Goal: Information Seeking & Learning: Learn about a topic

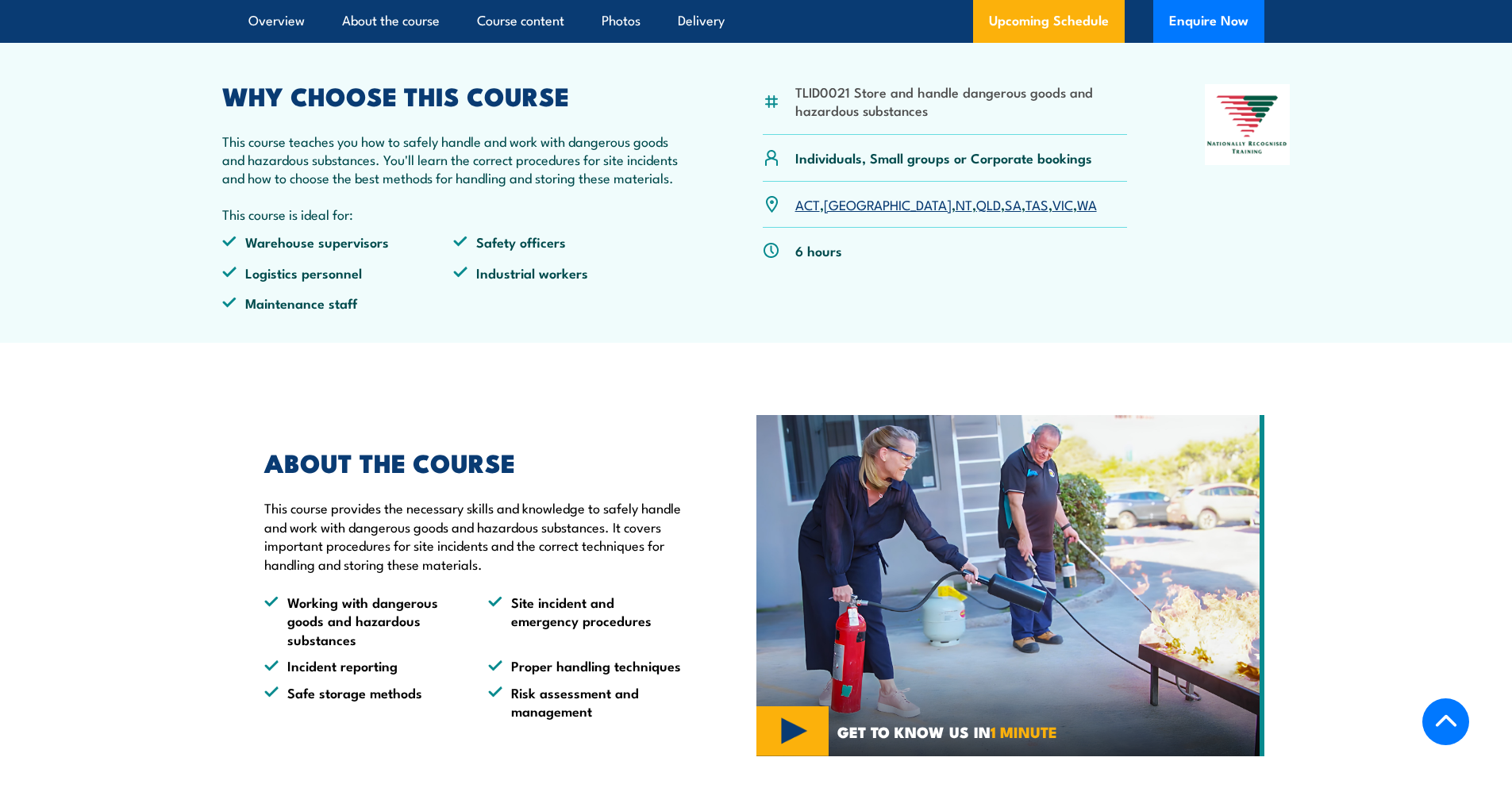
scroll to position [635, 0]
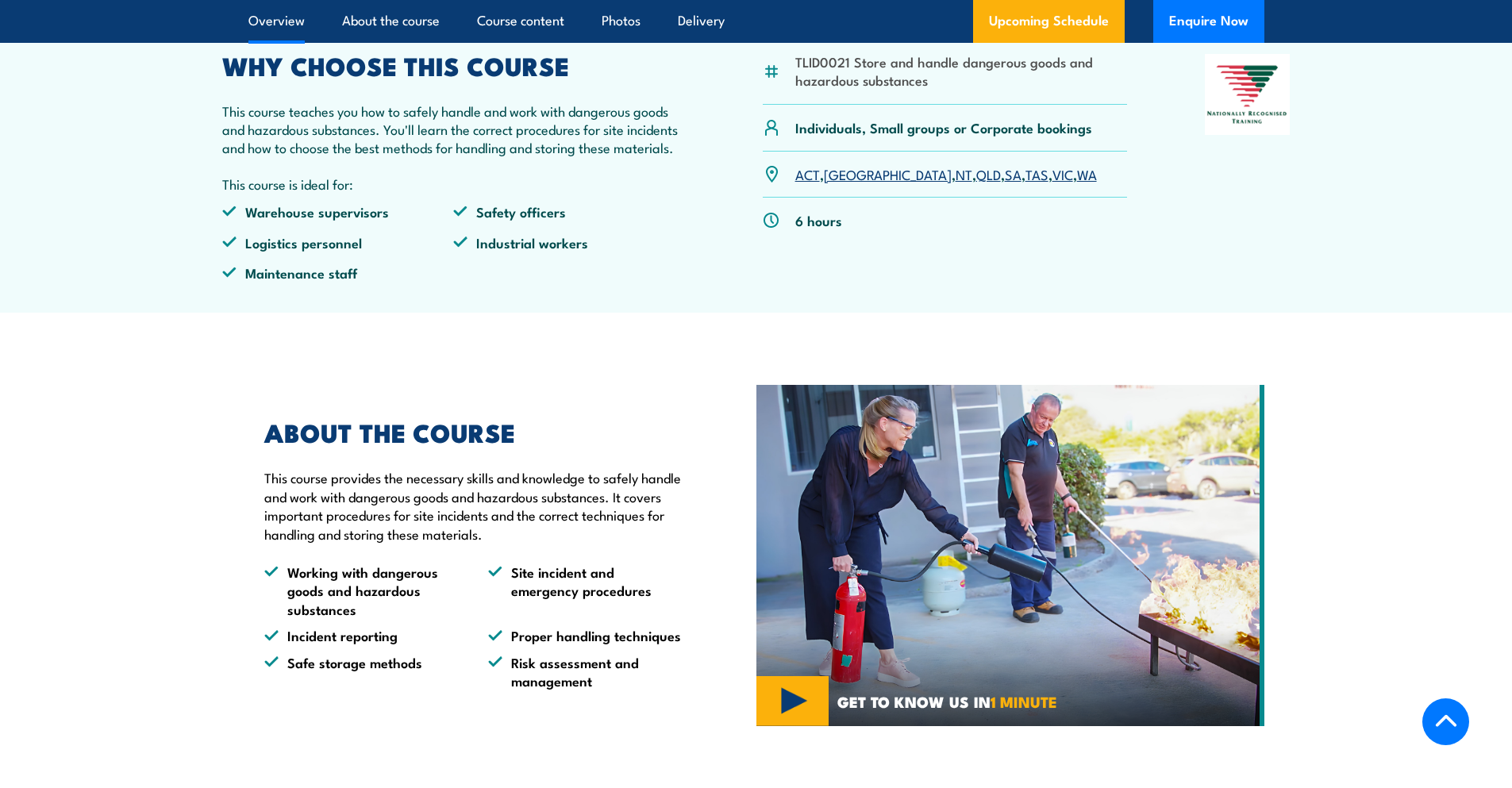
drag, startPoint x: 553, startPoint y: 287, endPoint x: 425, endPoint y: 388, distance: 163.0
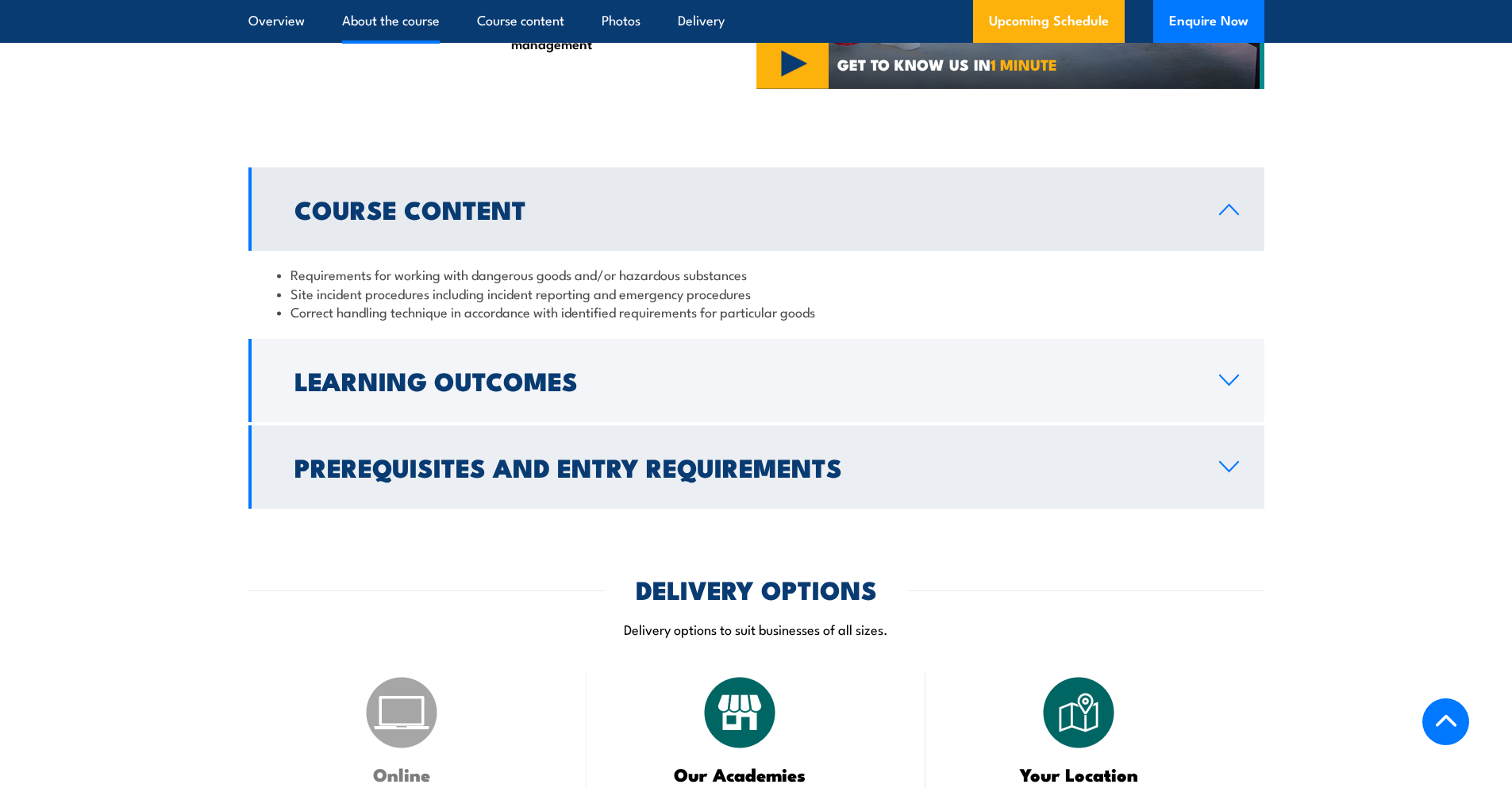
scroll to position [1349, 0]
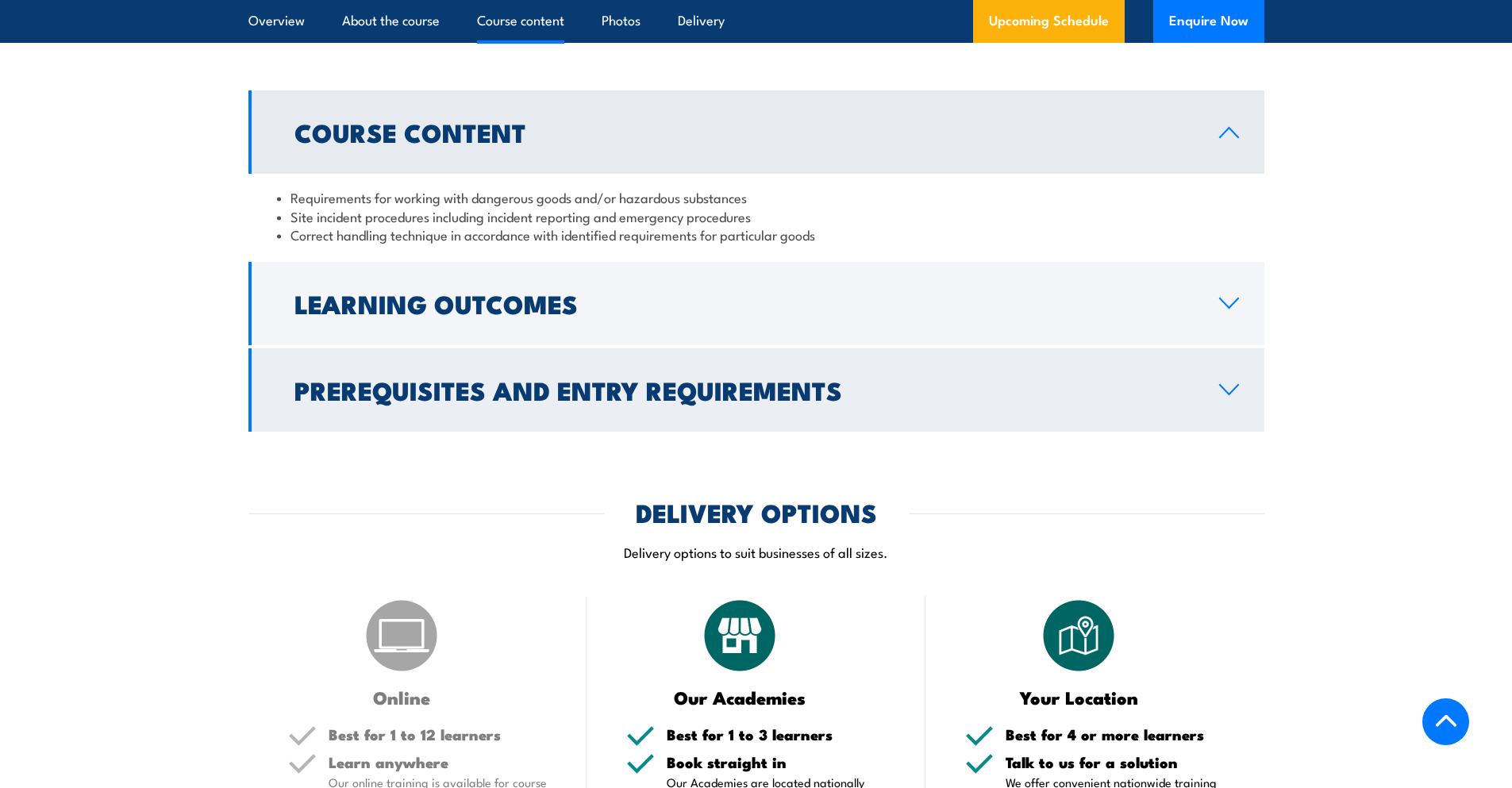
click at [717, 401] on h2 "Prerequisites and Entry Requirements" at bounding box center [743, 389] width 899 height 22
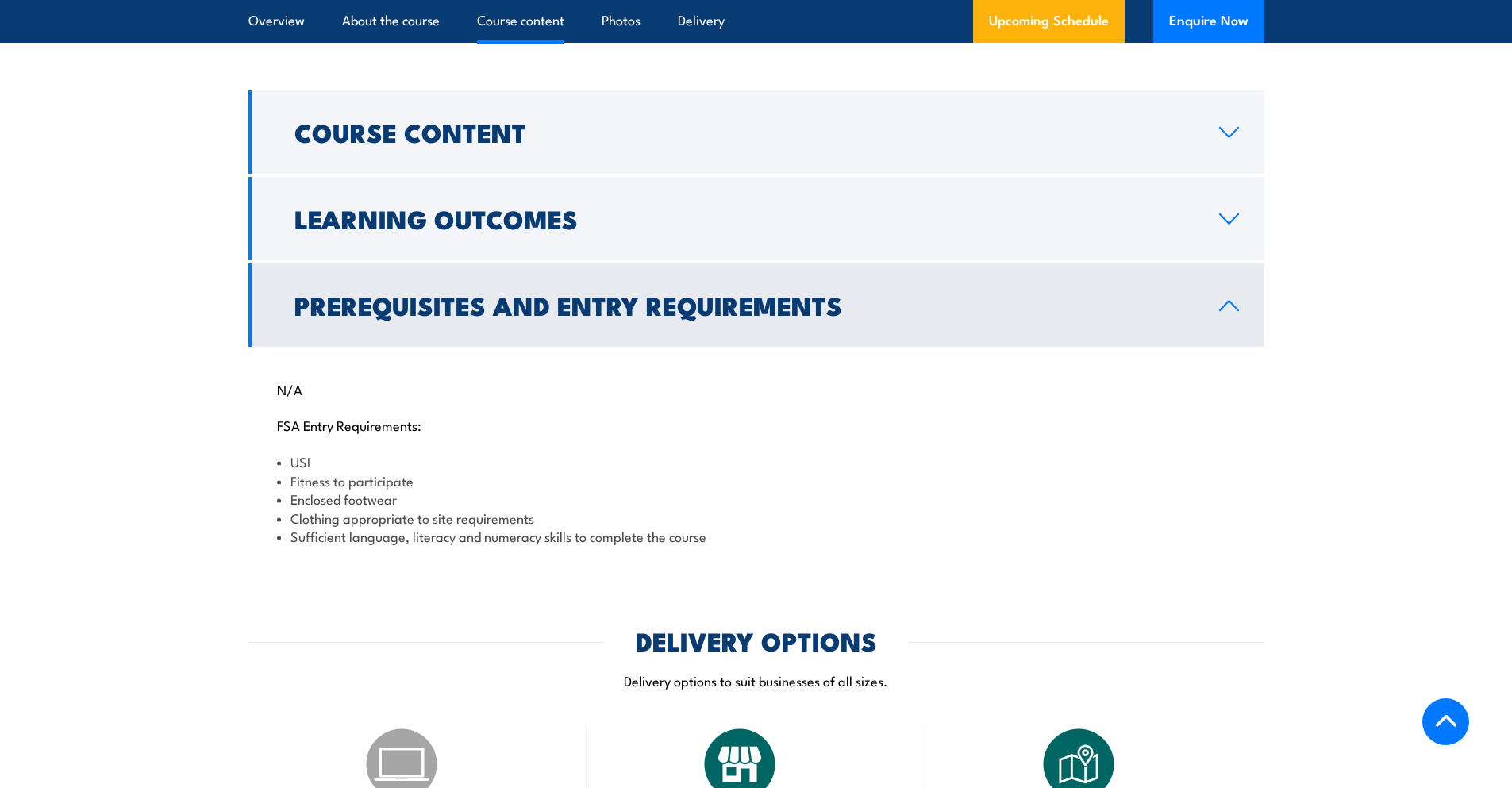
click at [741, 347] on link "Prerequisites and Entry Requirements" at bounding box center [756, 305] width 1016 height 84
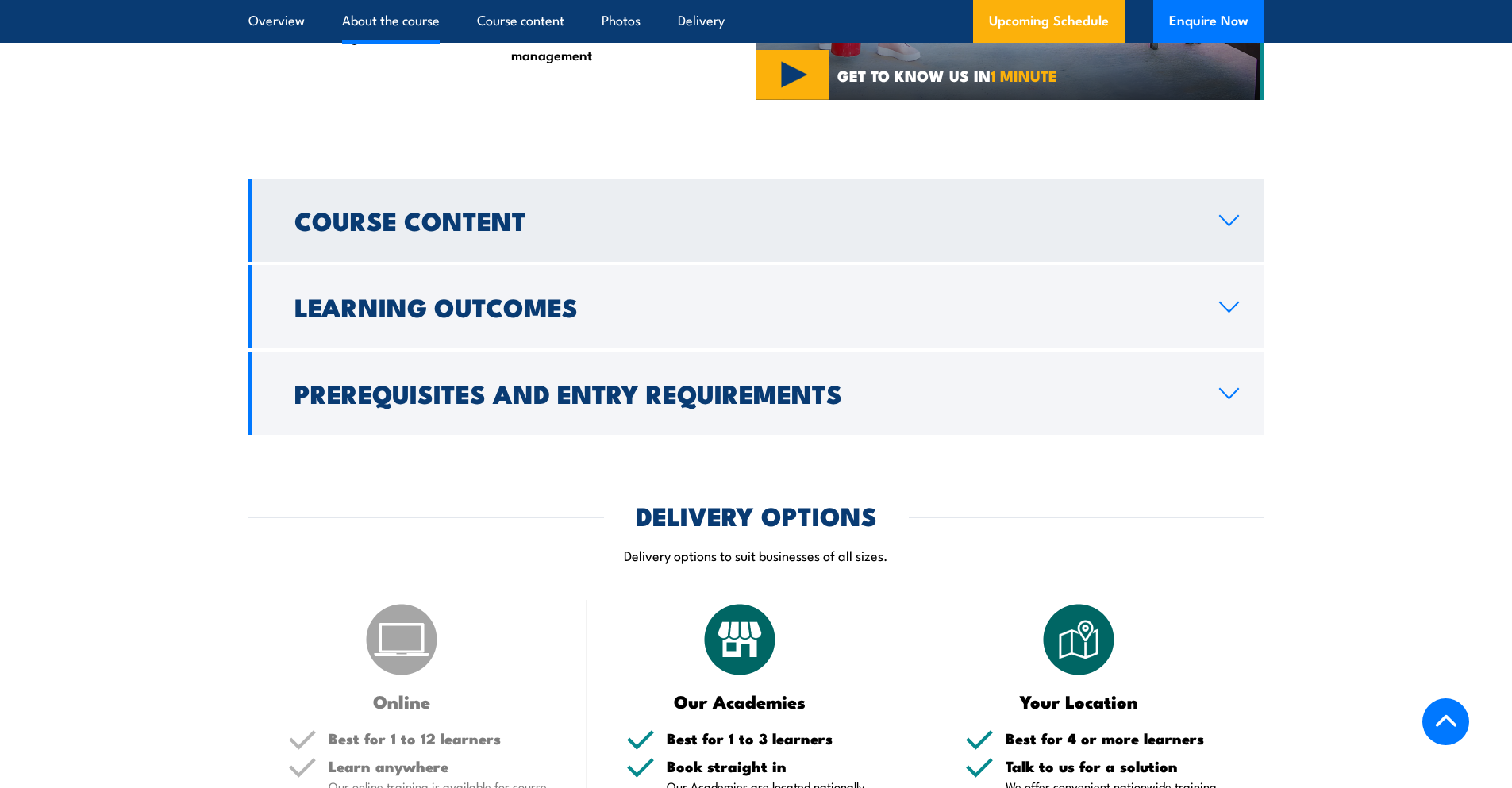
scroll to position [1190, 0]
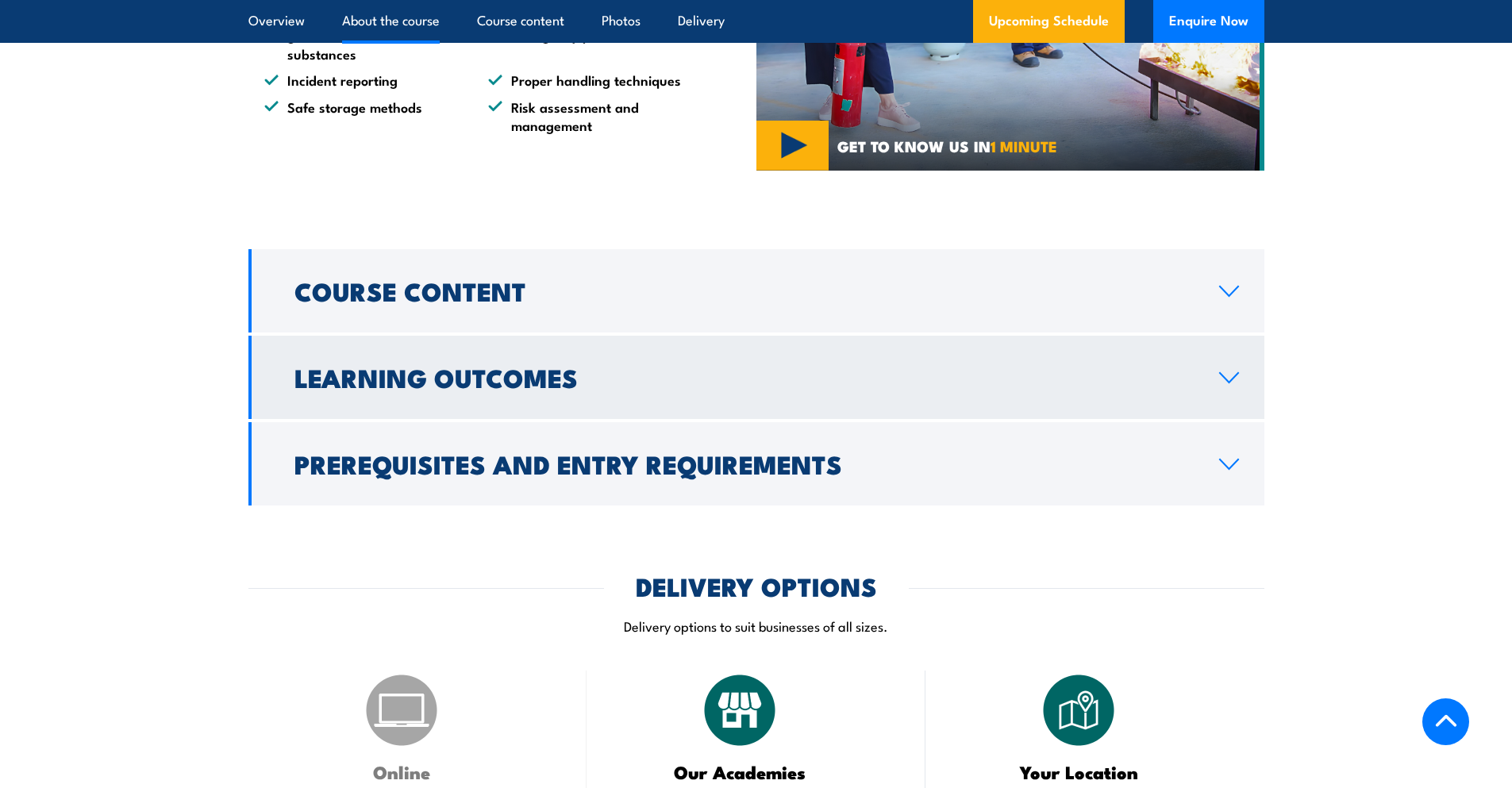
click at [722, 388] on h2 "Learning Outcomes" at bounding box center [743, 377] width 899 height 22
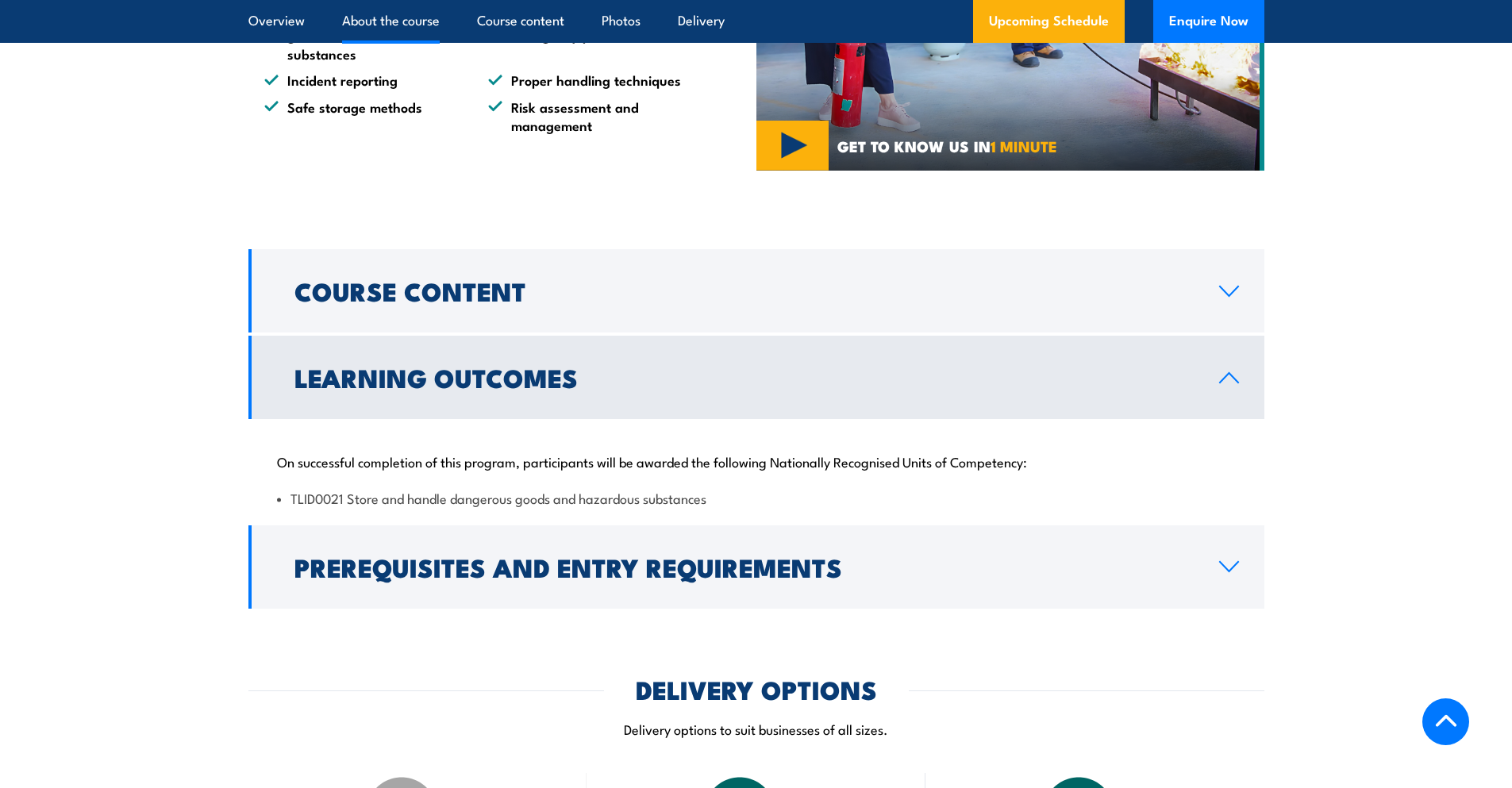
click at [727, 388] on h2 "Learning Outcomes" at bounding box center [743, 377] width 899 height 22
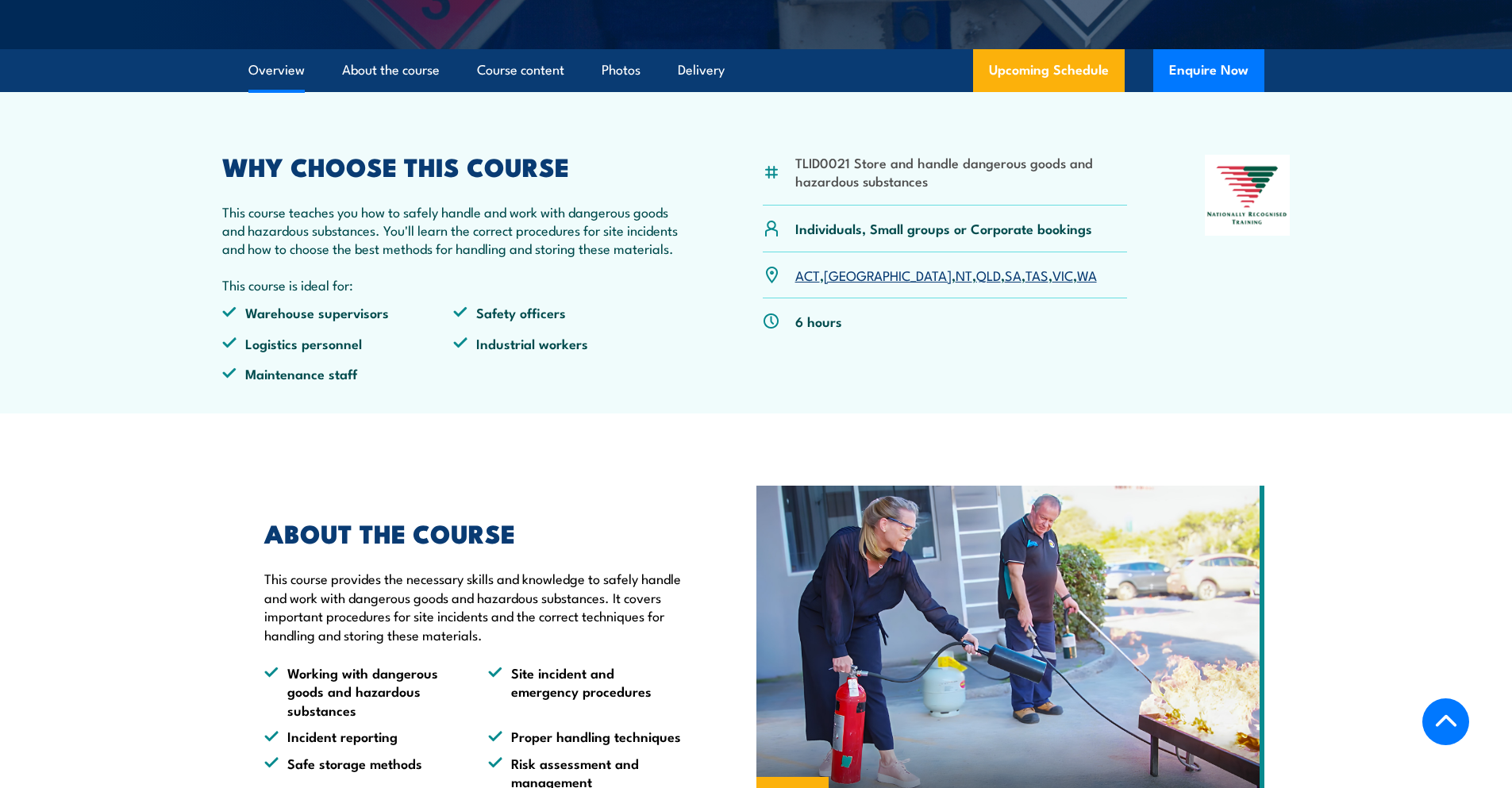
scroll to position [0, 0]
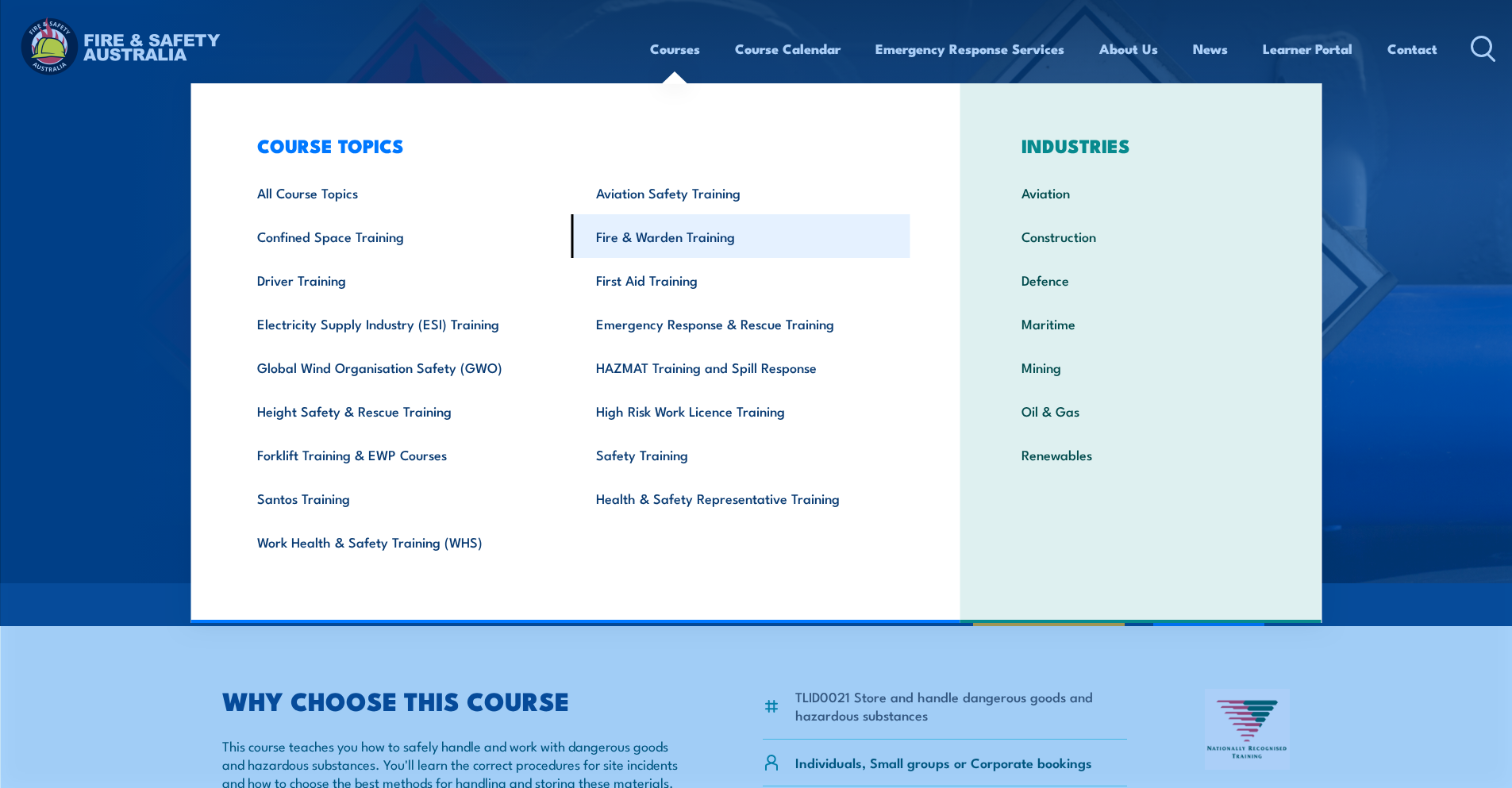
click at [667, 239] on link "Fire & Warden Training" at bounding box center [740, 235] width 339 height 43
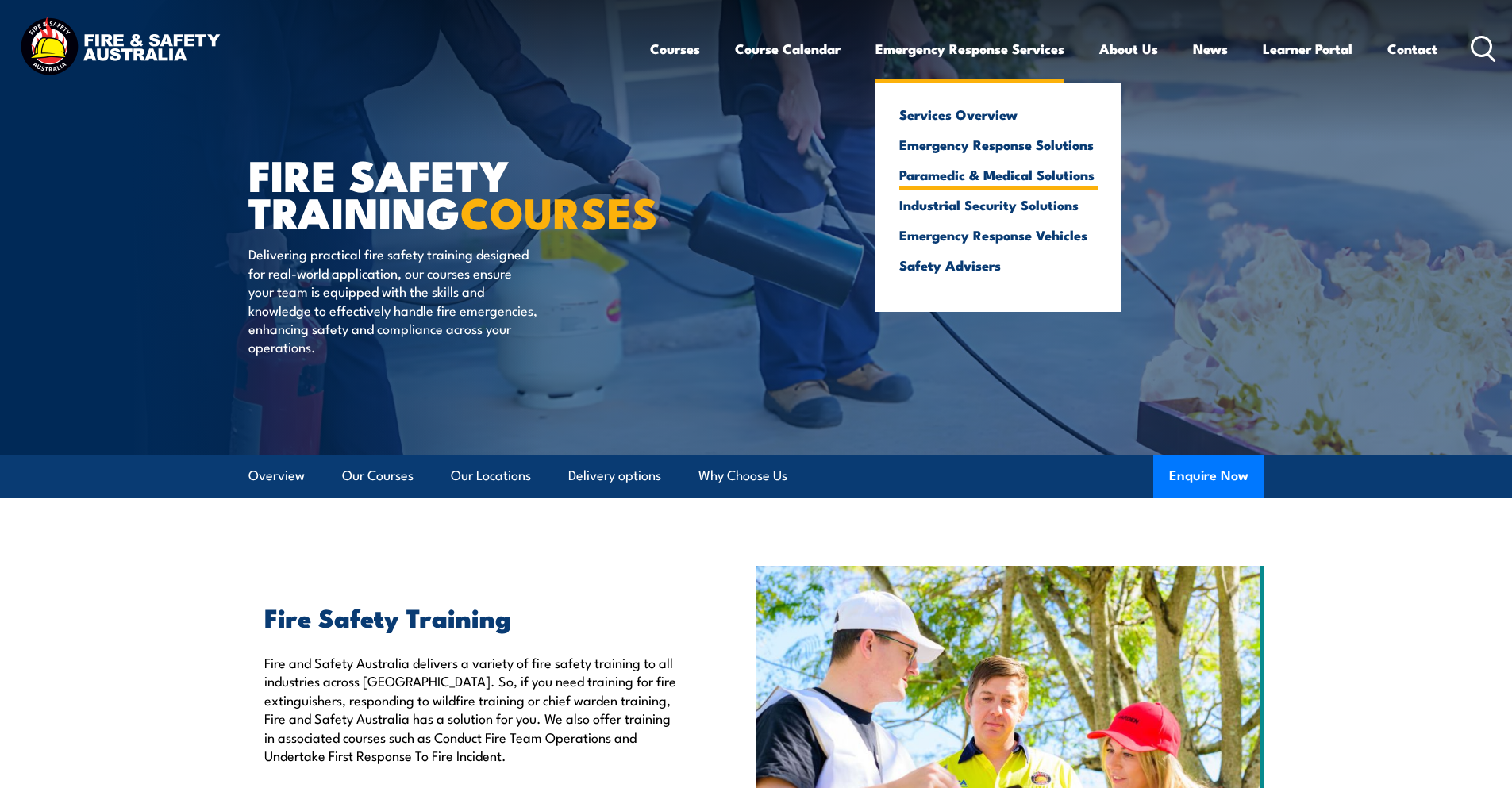
click at [927, 174] on link "Paramedic & Medical Solutions" at bounding box center [998, 174] width 198 height 14
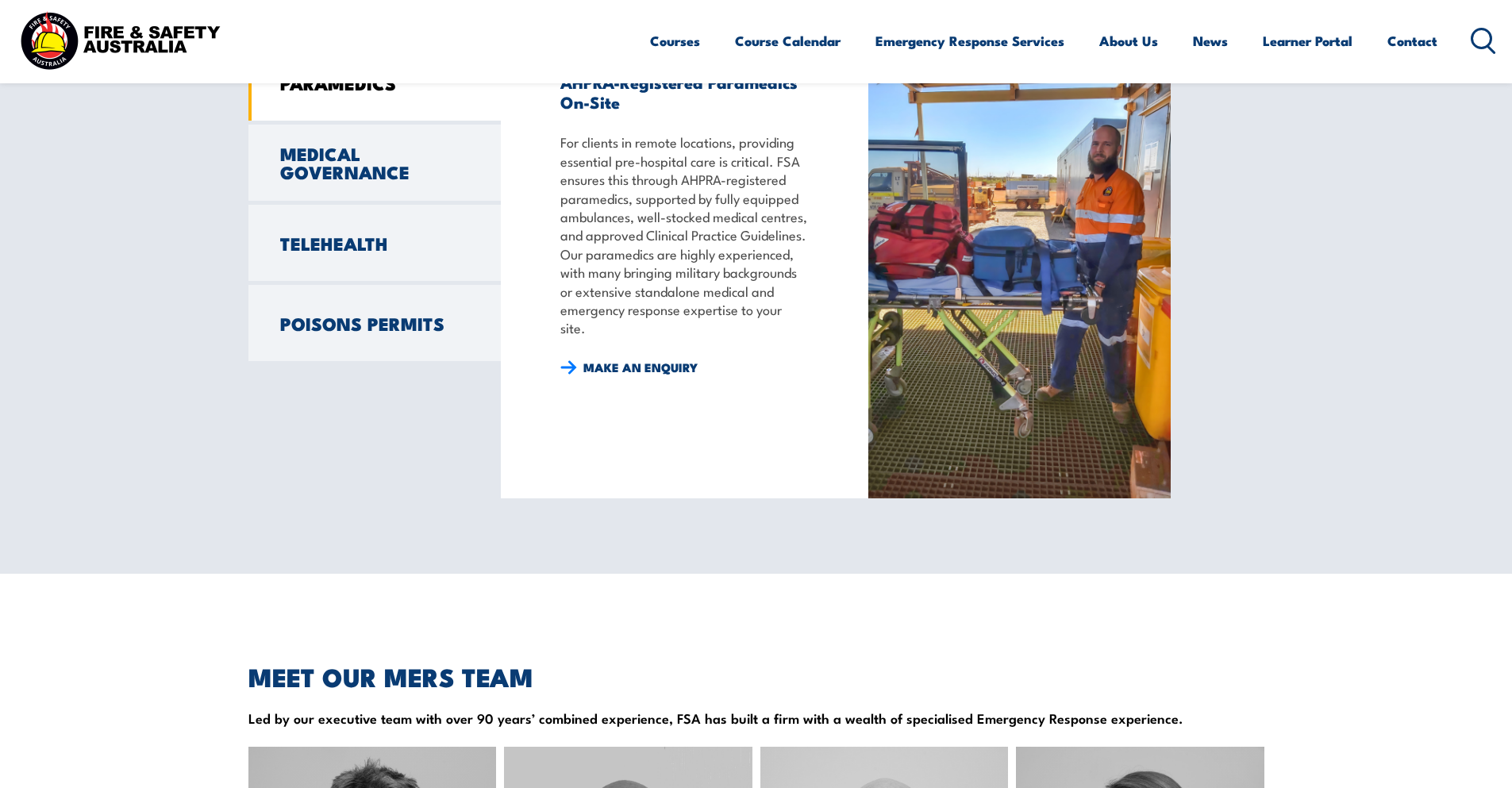
scroll to position [1190, 0]
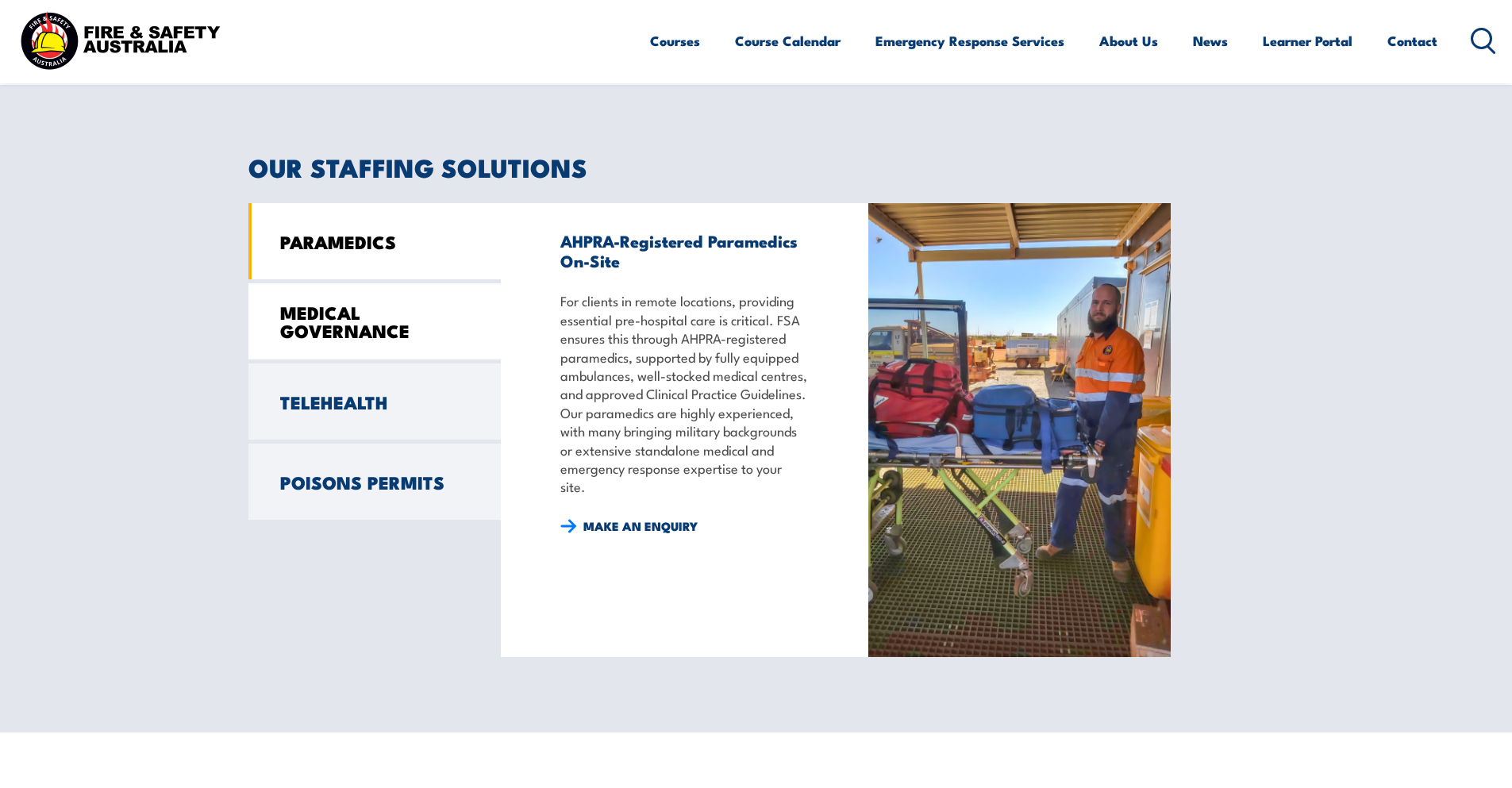
click at [380, 334] on link "MEDICAL GOVERNANCE" at bounding box center [374, 321] width 253 height 76
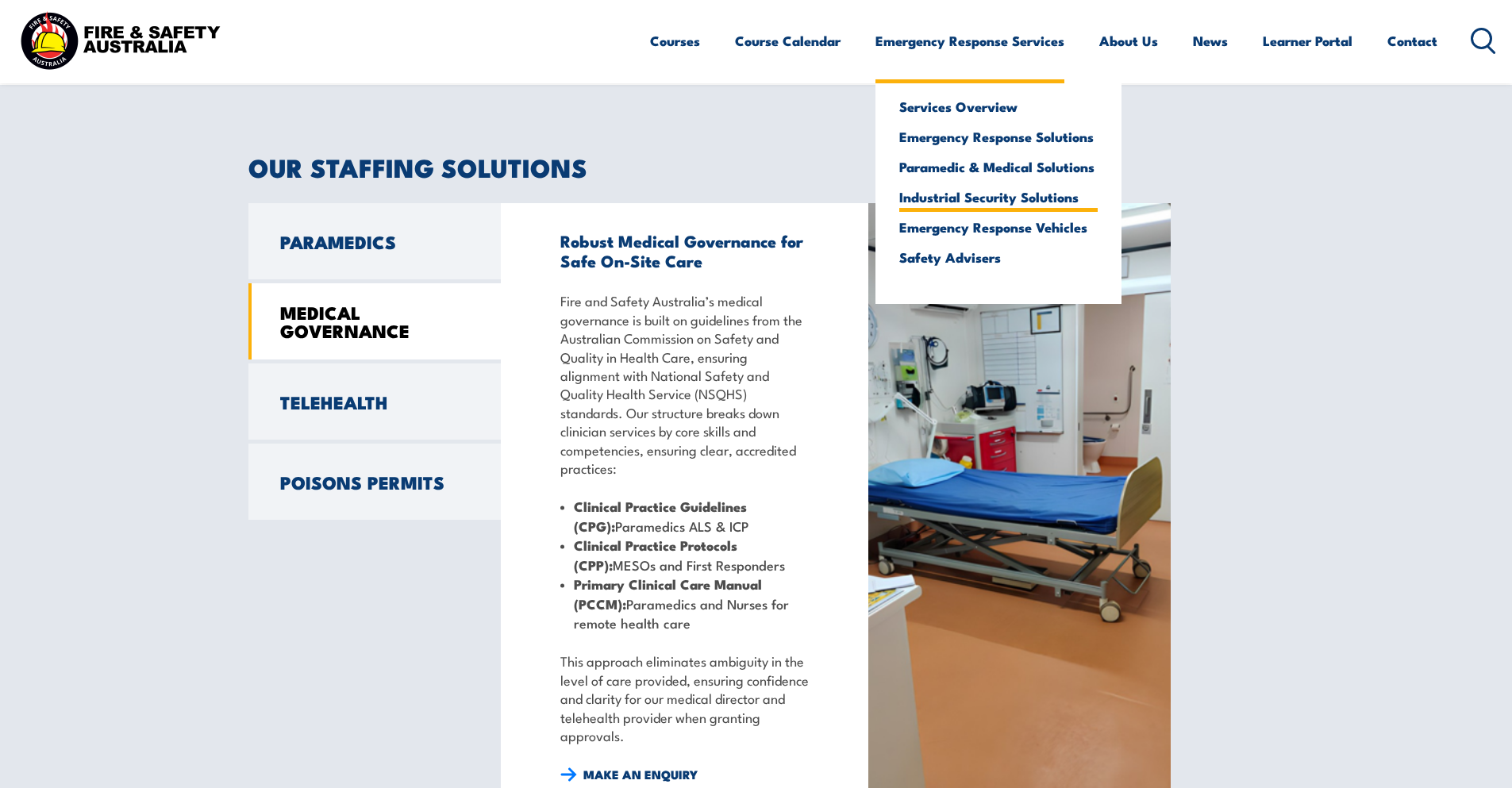
click at [930, 200] on link "Industrial Security Solutions" at bounding box center [998, 196] width 198 height 14
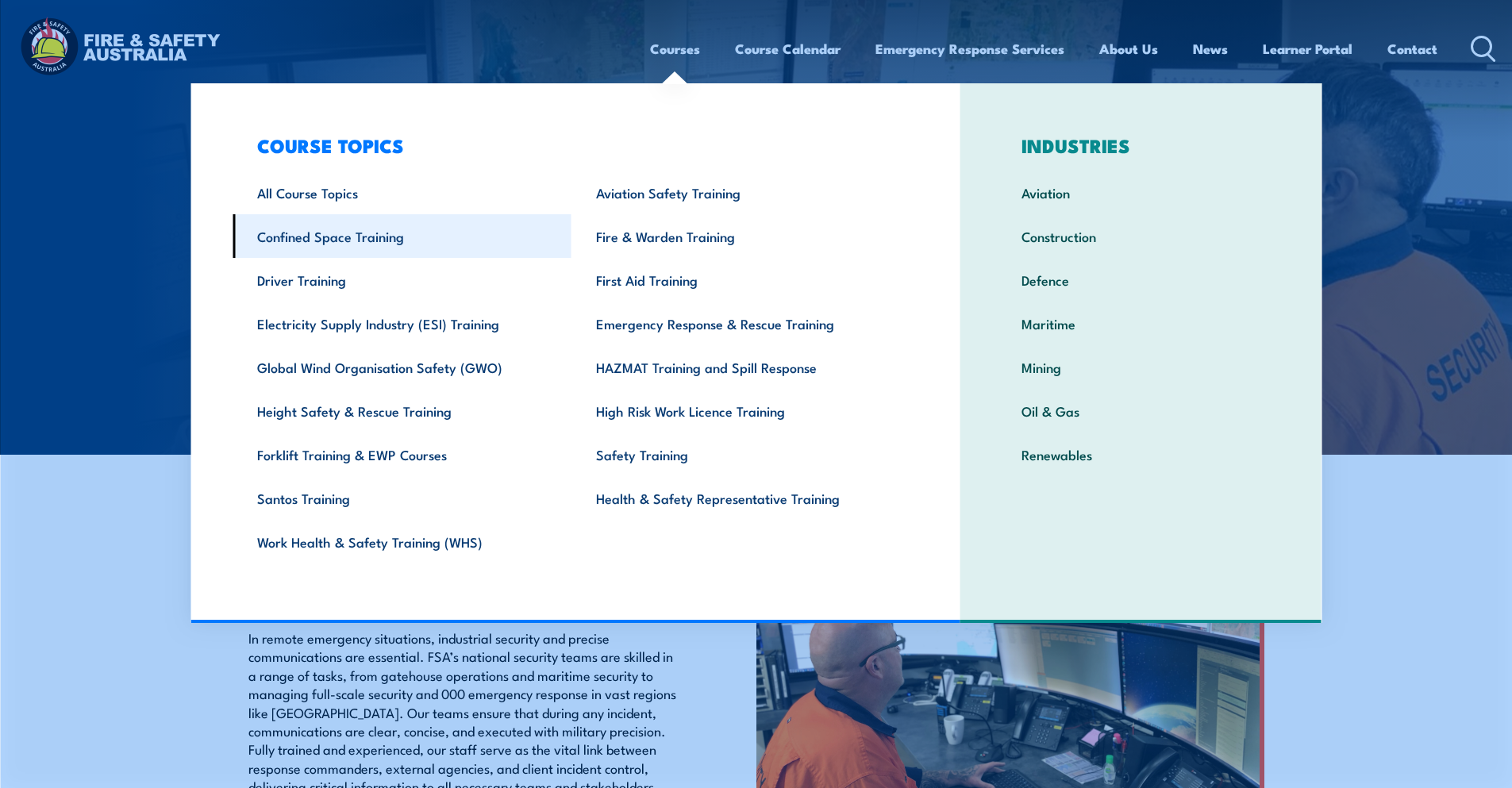
click at [384, 234] on link "Confined Space Training" at bounding box center [402, 235] width 339 height 43
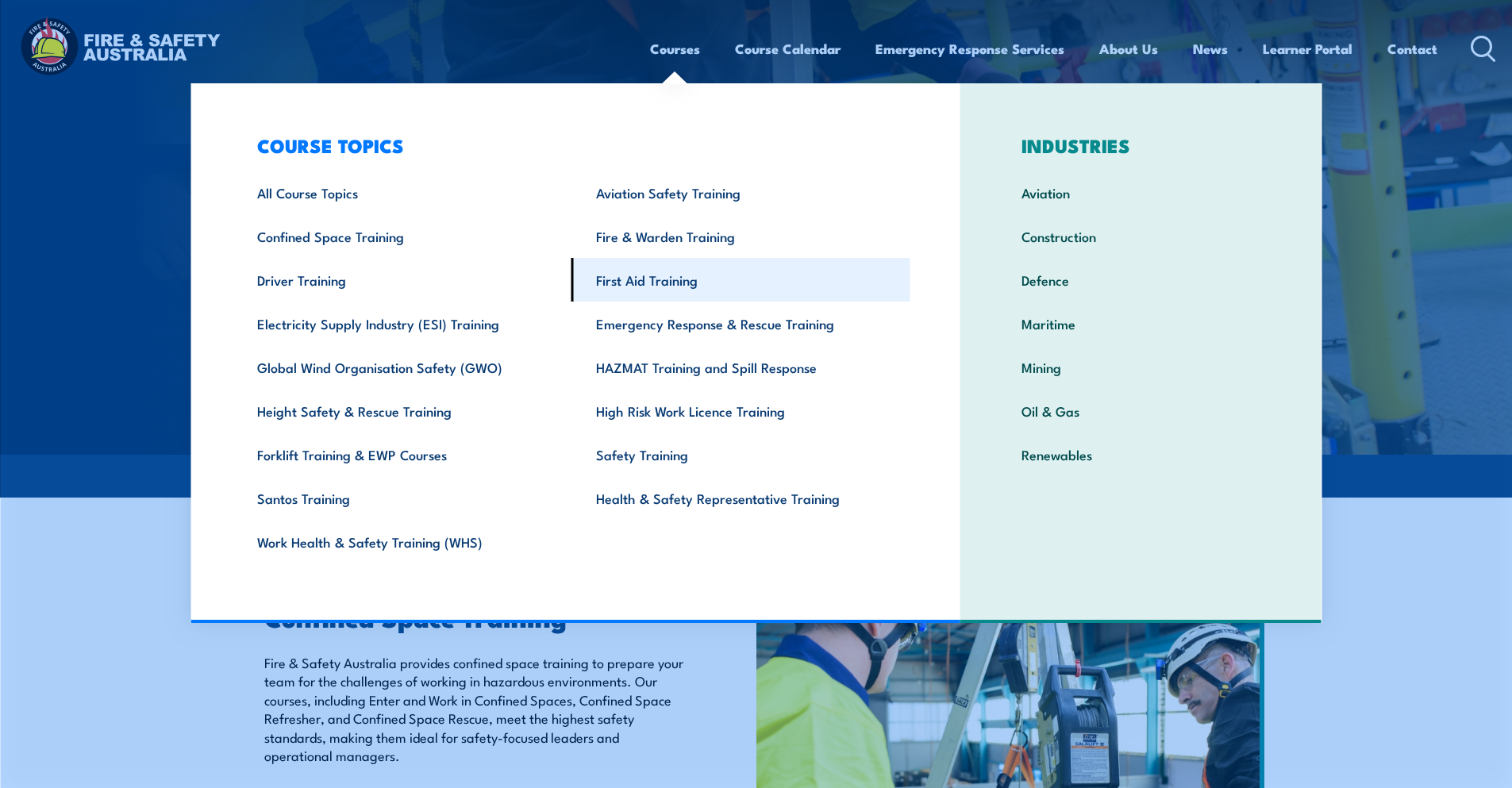
click at [634, 275] on link "First Aid Training" at bounding box center [740, 279] width 339 height 43
